Goal: Information Seeking & Learning: Learn about a topic

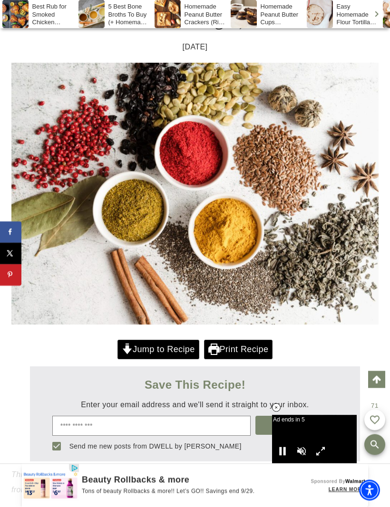
scroll to position [187, 0]
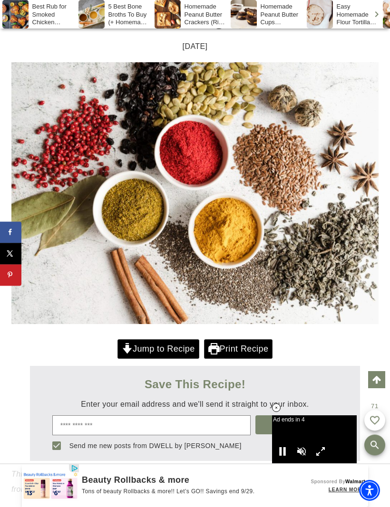
click at [153, 344] on link "Jump to Recipe" at bounding box center [158, 349] width 82 height 19
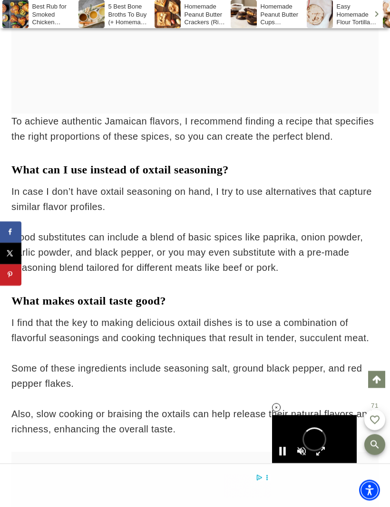
scroll to position [14681, 0]
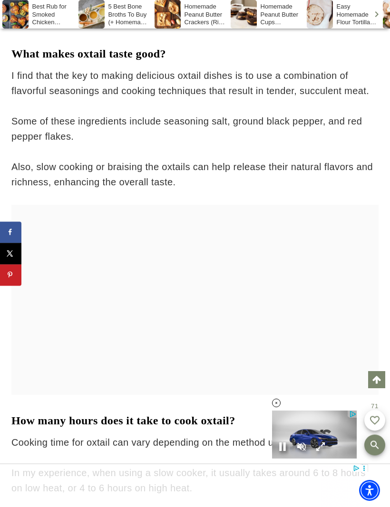
scroll to position [0, 0]
